Goal: Task Accomplishment & Management: Complete application form

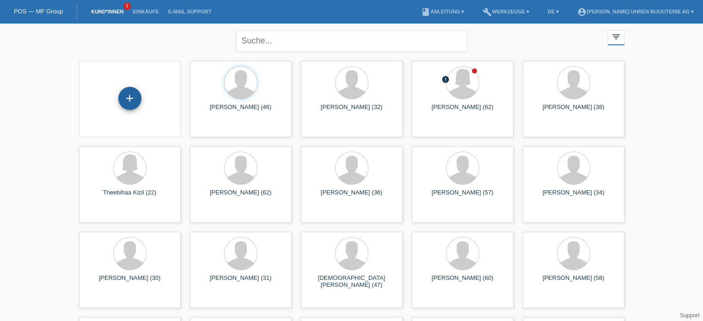
click at [135, 95] on div "+" at bounding box center [129, 98] width 23 height 23
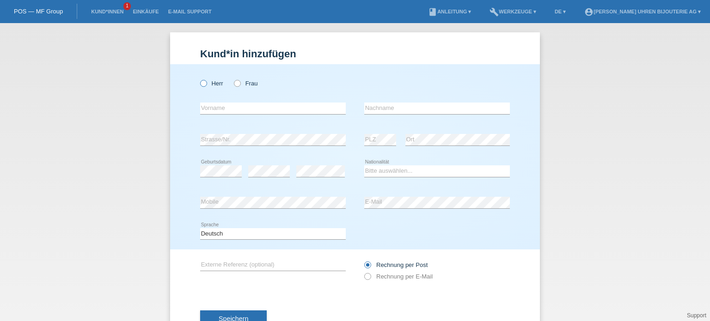
click at [200, 81] on input "Herr" at bounding box center [203, 83] width 6 height 6
radio input "true"
click at [199, 79] on icon at bounding box center [199, 79] width 0 height 0
click at [202, 85] on input "Herr" at bounding box center [203, 83] width 6 height 6
click at [236, 115] on div "error Vorname" at bounding box center [273, 108] width 146 height 31
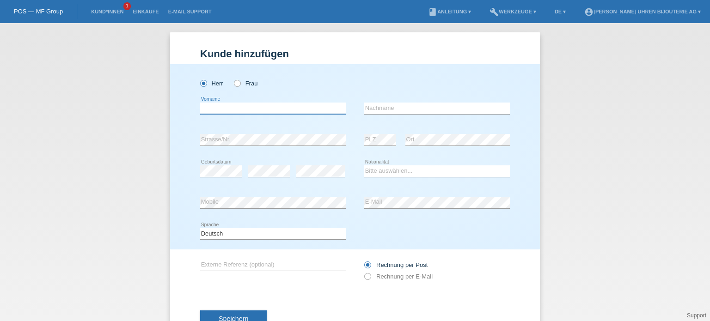
click at [236, 113] on input "text" at bounding box center [273, 109] width 146 height 12
paste input "Salvatore"
type input "Salvatore"
click at [374, 109] on input "text" at bounding box center [437, 109] width 146 height 12
paste input "Brunetto"
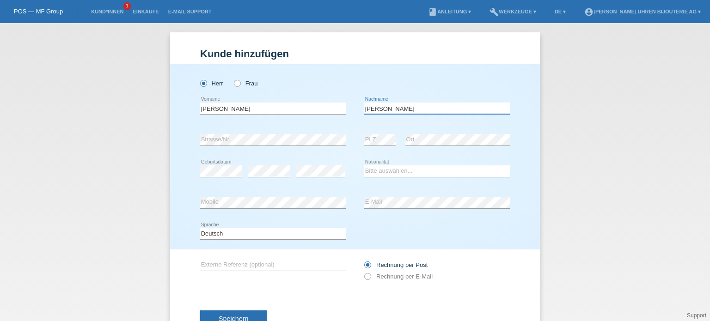
type input "Brunetto"
click at [378, 168] on select "Bitte auswählen... Schweiz Deutschland Liechtenstein Österreich ------------ Af…" at bounding box center [437, 170] width 146 height 11
select select "CH"
click at [364, 165] on select "Bitte auswählen... Schweiz Deutschland Liechtenstein Österreich ------------ Af…" at bounding box center [437, 170] width 146 height 11
click at [235, 271] on icon at bounding box center [273, 271] width 146 height 0
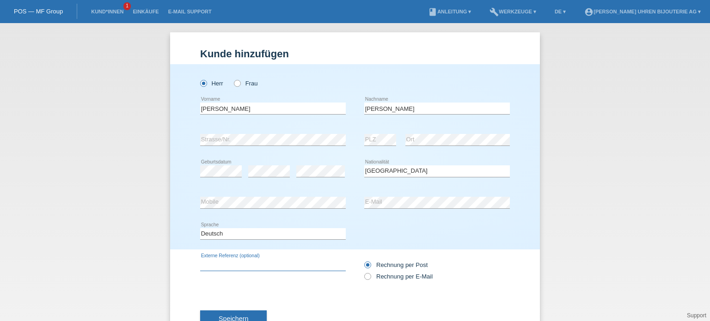
click at [235, 266] on input "text" at bounding box center [273, 265] width 146 height 12
paste input "IW378009"
type input "IW378009"
click at [363, 272] on icon at bounding box center [363, 272] width 0 height 0
click at [364, 278] on input "Rechnung per E-Mail" at bounding box center [367, 279] width 6 height 12
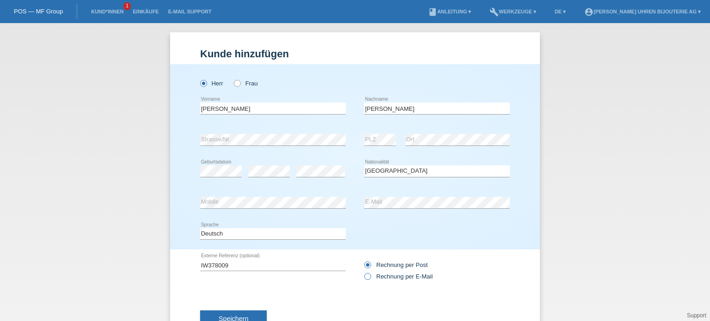
radio input "true"
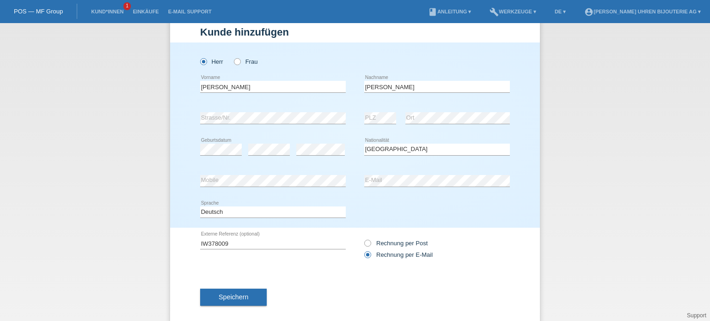
scroll to position [33, 0]
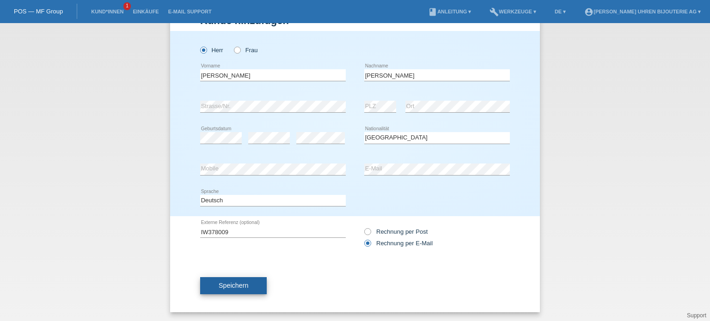
click at [230, 279] on button "Speichern" at bounding box center [233, 286] width 67 height 18
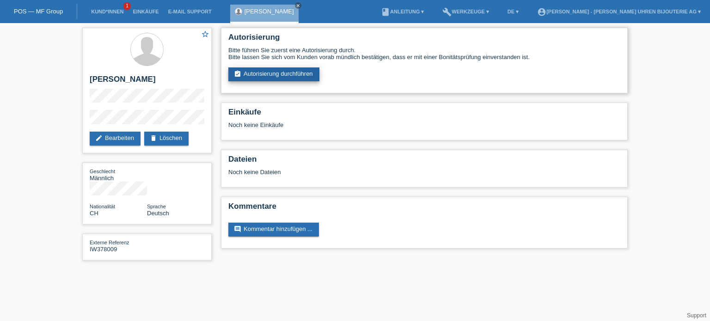
click at [287, 70] on link "assignment_turned_in Autorisierung durchführen" at bounding box center [273, 74] width 91 height 14
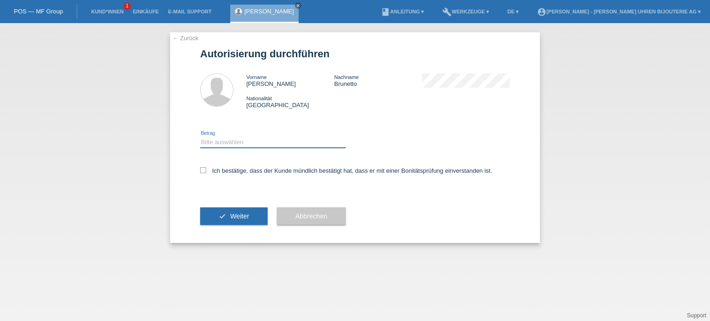
click at [257, 140] on select "Bitte auswählen CHF 1.00 - CHF 499.00 CHF 500.00 - CHF 1'999.00 CHF 2'000.00 - …" at bounding box center [273, 142] width 146 height 11
select select "3"
click at [200, 137] on select "Bitte auswählen CHF 1.00 - CHF 499.00 CHF 500.00 - CHF 1'999.00 CHF 2'000.00 - …" at bounding box center [273, 142] width 146 height 11
click at [206, 167] on icon at bounding box center [203, 170] width 6 height 6
click at [206, 167] on input "Ich bestätige, dass der Kunde mündlich bestätigt hat, dass er mit einer Bonität…" at bounding box center [203, 170] width 6 height 6
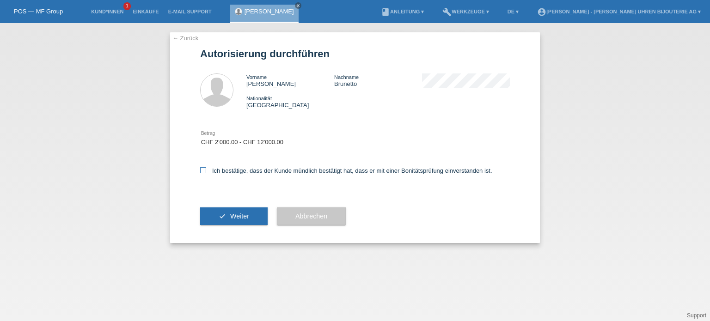
checkbox input "true"
click at [233, 219] on span "Weiter" at bounding box center [239, 216] width 19 height 7
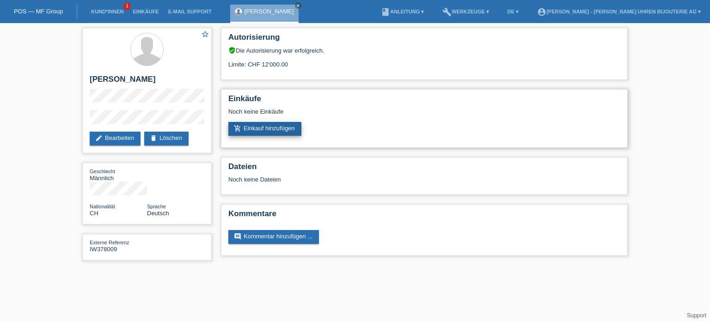
click at [274, 127] on link "add_shopping_cart Einkauf hinzufügen" at bounding box center [264, 129] width 73 height 14
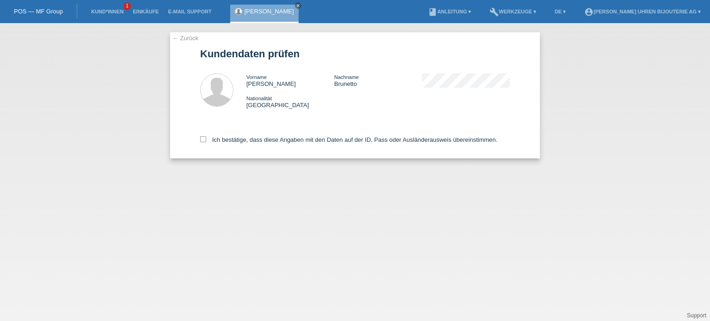
click at [198, 142] on div "← Zurück Kundendaten prüfen Vorname Salvatore Nachname Brunetto Nationalität Sc…" at bounding box center [355, 95] width 370 height 126
click at [210, 135] on div "Ich bestätige, dass diese Angaben mit den Daten auf der ID, Pass oder Ausländer…" at bounding box center [355, 138] width 310 height 41
click at [203, 140] on icon at bounding box center [203, 139] width 6 height 6
click at [203, 140] on input "Ich bestätige, dass diese Angaben mit den Daten auf der ID, Pass oder Ausländer…" at bounding box center [203, 139] width 6 height 6
checkbox input "true"
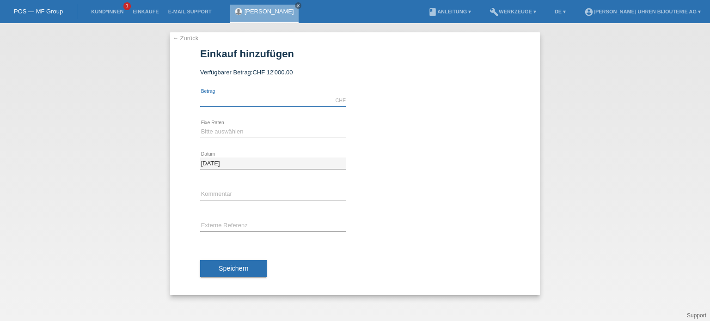
click at [229, 99] on input "text" at bounding box center [273, 101] width 146 height 12
type input "6900.00"
click at [241, 132] on select "Bitte auswählen 6 Raten 12 Raten 18 Raten 24 Raten" at bounding box center [273, 131] width 146 height 11
select select "541"
click at [200, 126] on select "Bitte auswählen 6 Raten 12 Raten 18 Raten 24 Raten" at bounding box center [273, 131] width 146 height 11
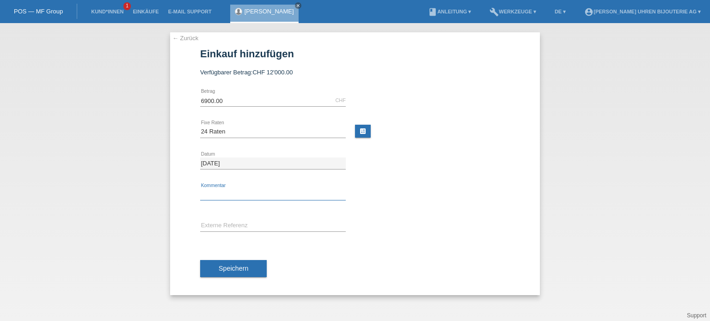
click at [221, 190] on input "text" at bounding box center [273, 195] width 146 height 12
type input "BG"
click at [239, 223] on input "text" at bounding box center [273, 226] width 146 height 12
paste input "IW378009"
type input "IW378009"
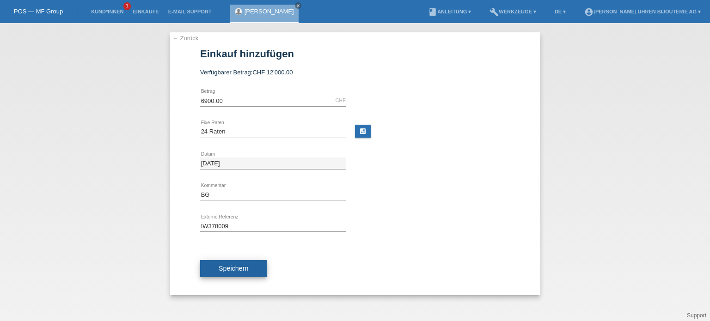
click at [233, 262] on button "Speichern" at bounding box center [233, 269] width 67 height 18
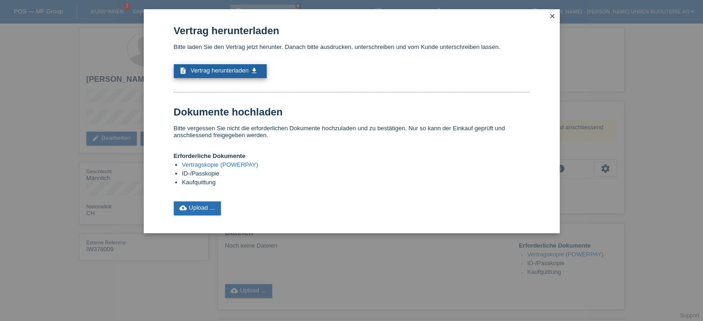
click at [232, 72] on span "Vertrag herunterladen" at bounding box center [219, 70] width 58 height 7
click at [552, 17] on icon "close" at bounding box center [552, 15] width 7 height 7
